Goal: Obtain resource: Obtain resource

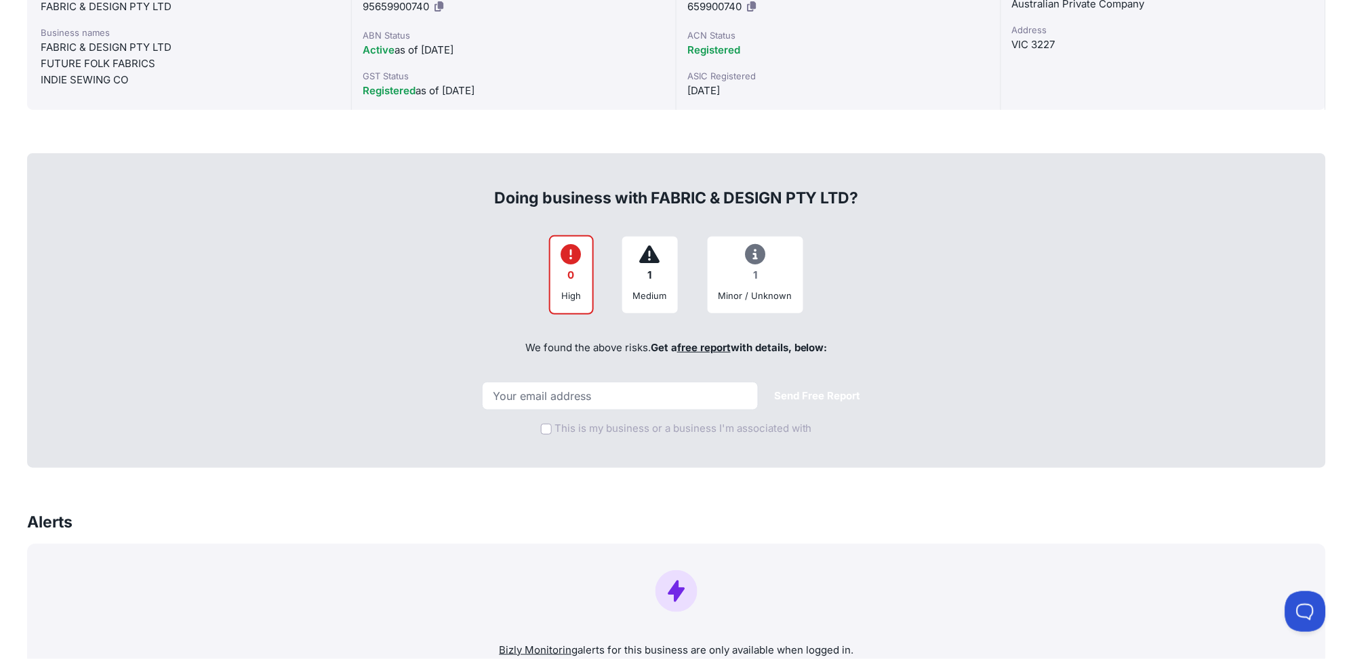
scroll to position [393, 0]
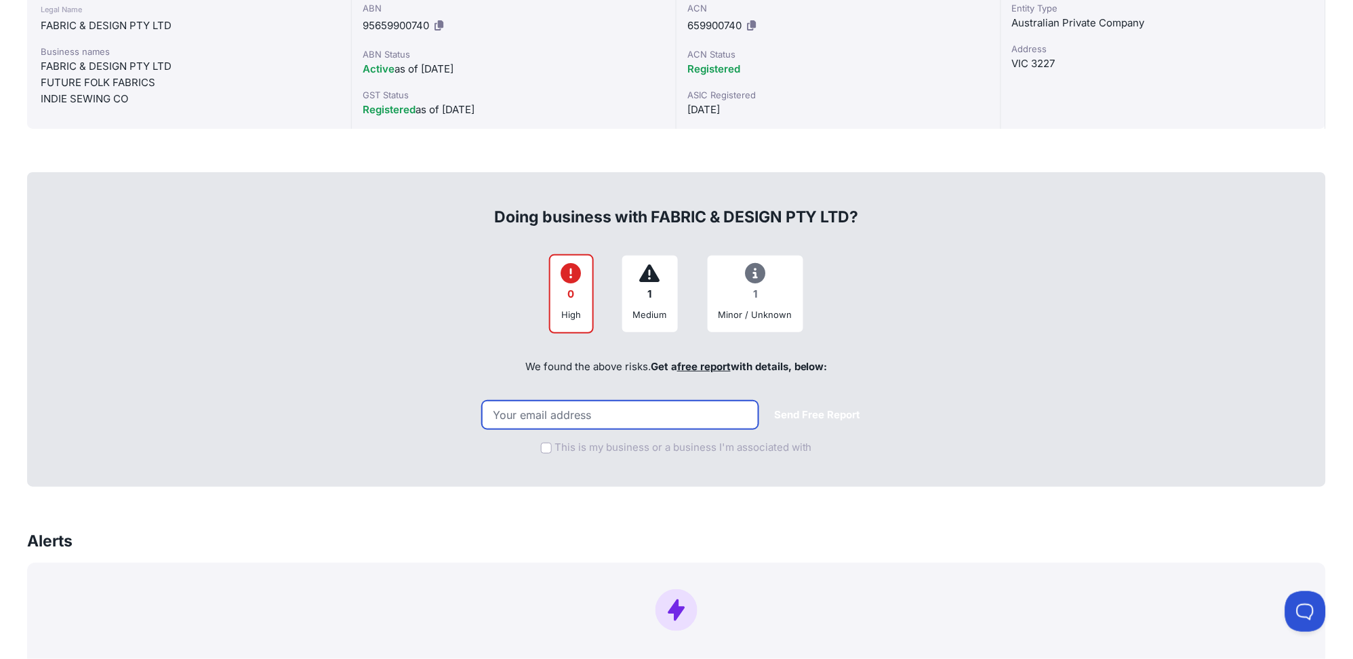
click at [527, 411] on input "email" at bounding box center [620, 414] width 276 height 28
type input "[PERSON_NAME][EMAIL_ADDRESS][PERSON_NAME][DOMAIN_NAME]"
click at [698, 362] on link "free report" at bounding box center [704, 366] width 54 height 13
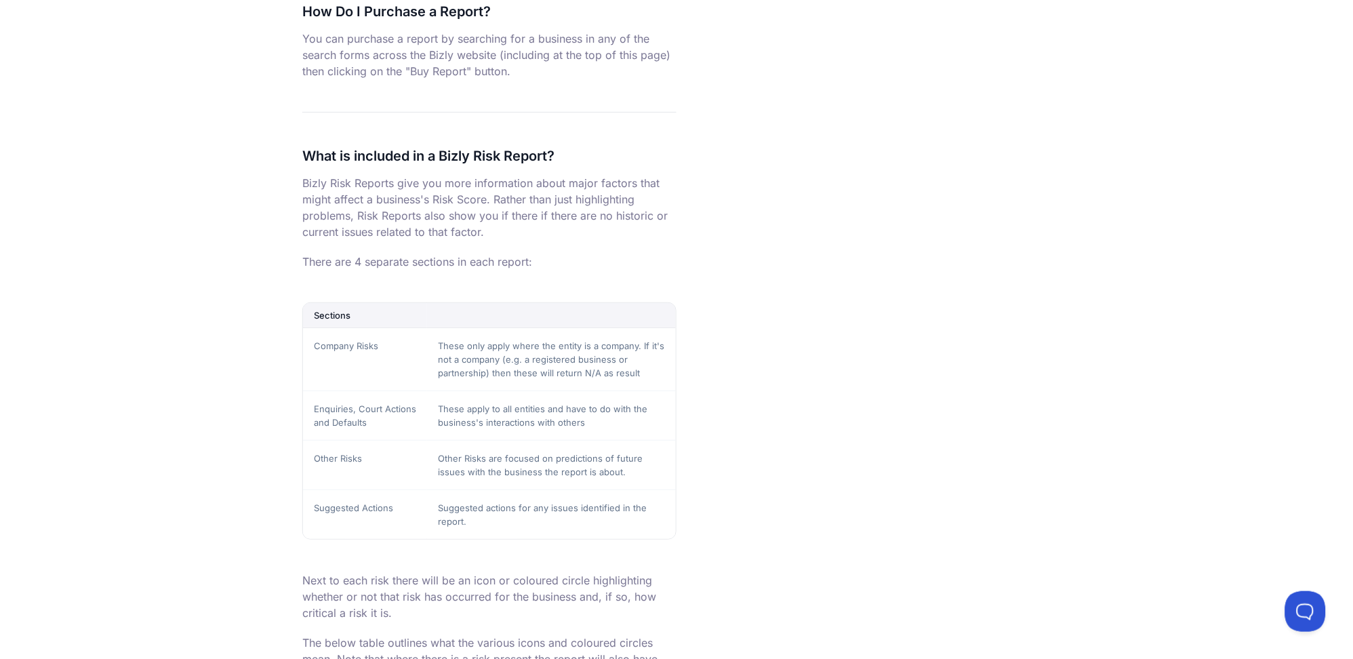
scroll to position [1141, 0]
